Goal: Transaction & Acquisition: Subscribe to service/newsletter

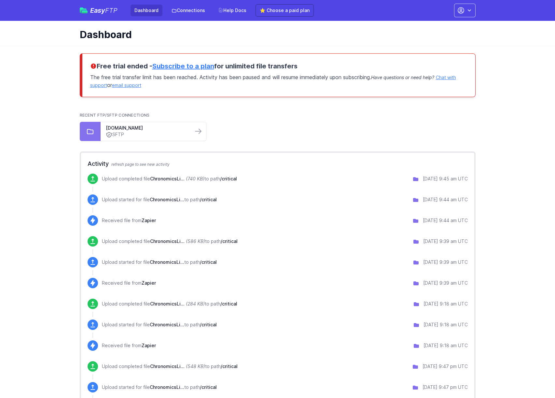
click at [186, 65] on link "Subscribe to a plan" at bounding box center [183, 66] width 62 height 8
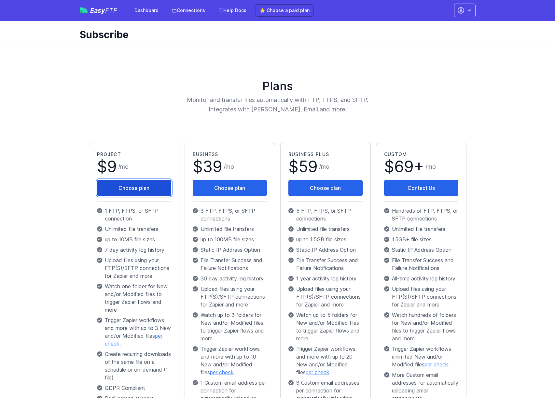
click at [135, 192] on button "Choose plan" at bounding box center [134, 188] width 74 height 16
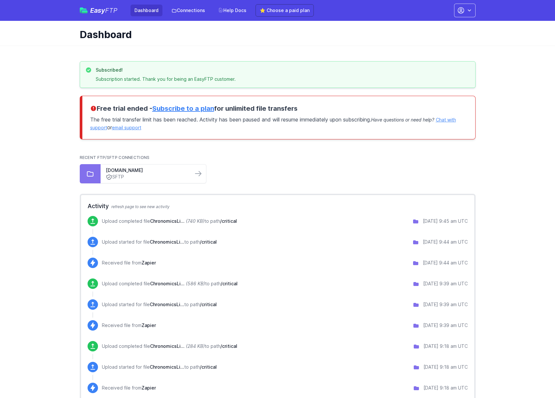
click at [267, 170] on ul "sftp.hurdle.bio SFTP" at bounding box center [278, 173] width 396 height 19
